Goal: Transaction & Acquisition: Purchase product/service

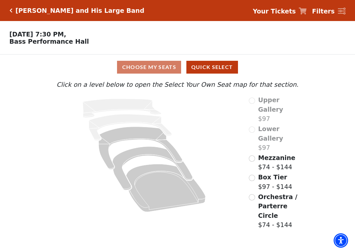
click at [270, 154] on span "Mezzanine" at bounding box center [276, 157] width 37 height 7
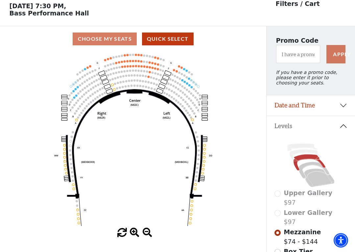
scroll to position [31, 0]
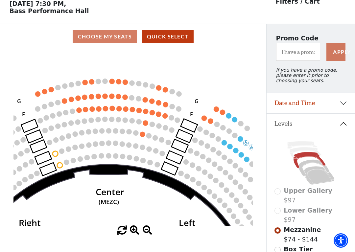
click at [167, 117] on circle at bounding box center [164, 115] width 5 height 5
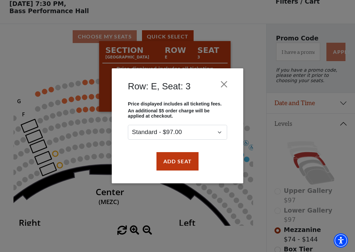
click at [185, 162] on button "Add Seat" at bounding box center [178, 161] width 42 height 18
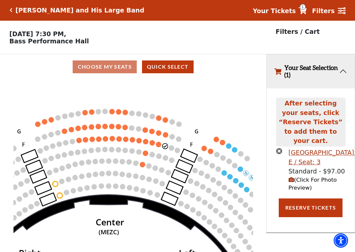
scroll to position [0, 0]
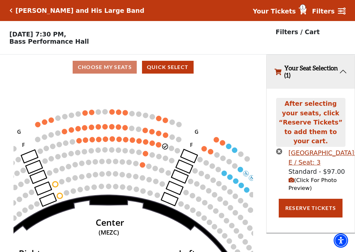
click at [161, 145] on circle at bounding box center [158, 144] width 5 height 5
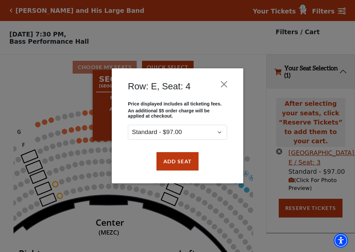
click at [182, 162] on button "Add Seat" at bounding box center [178, 161] width 42 height 18
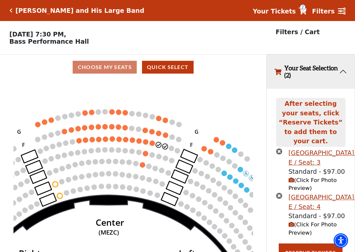
click at [301, 228] on button "Reserve Tickets" at bounding box center [311, 253] width 64 height 18
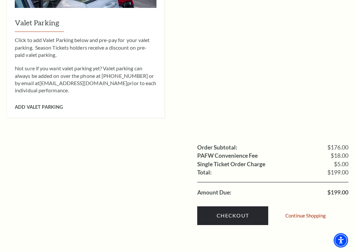
scroll to position [550, 0]
click at [228, 207] on link "Checkout" at bounding box center [232, 216] width 71 height 18
